Goal: Navigation & Orientation: Find specific page/section

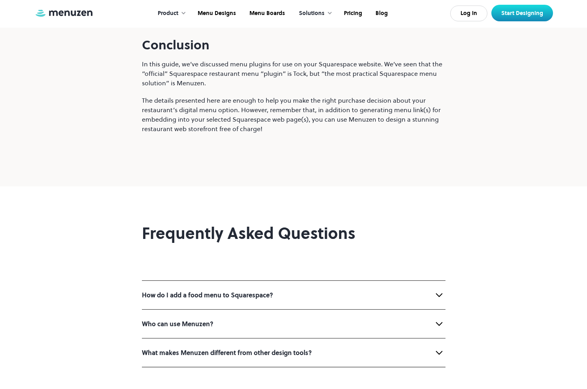
scroll to position [5037, 0]
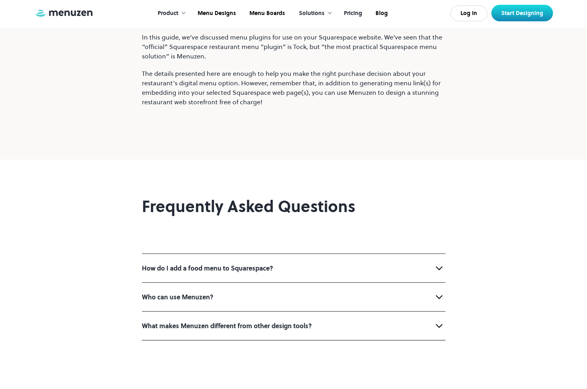
click at [352, 16] on link "Pricing" at bounding box center [352, 13] width 32 height 24
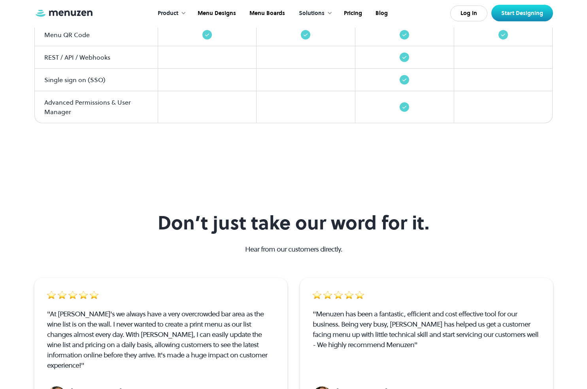
scroll to position [1181, 0]
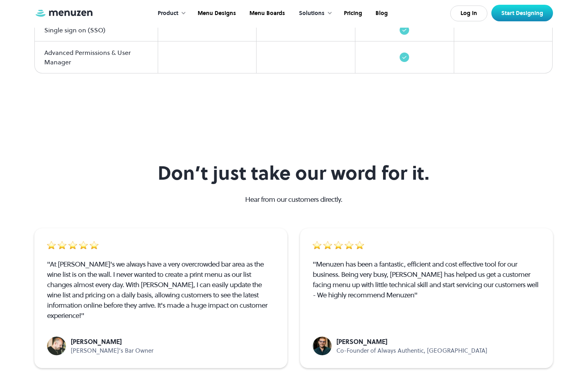
click at [184, 13] on div at bounding box center [184, 13] width 6 height 6
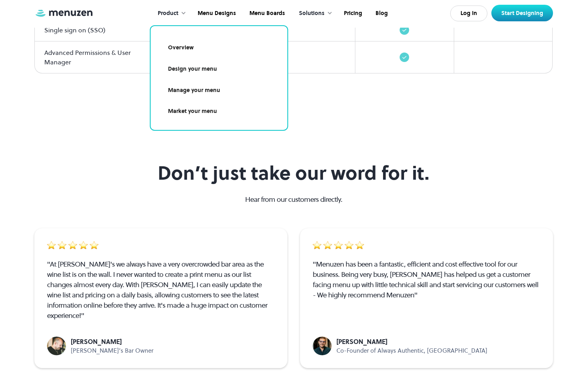
click at [199, 67] on link "Design your menu" at bounding box center [219, 69] width 118 height 18
